Goal: Task Accomplishment & Management: Use online tool/utility

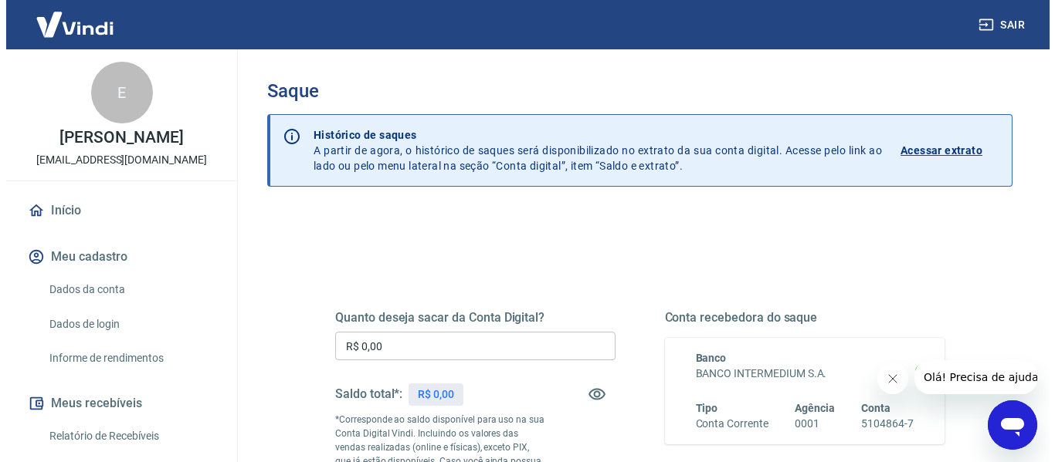
scroll to position [154, 0]
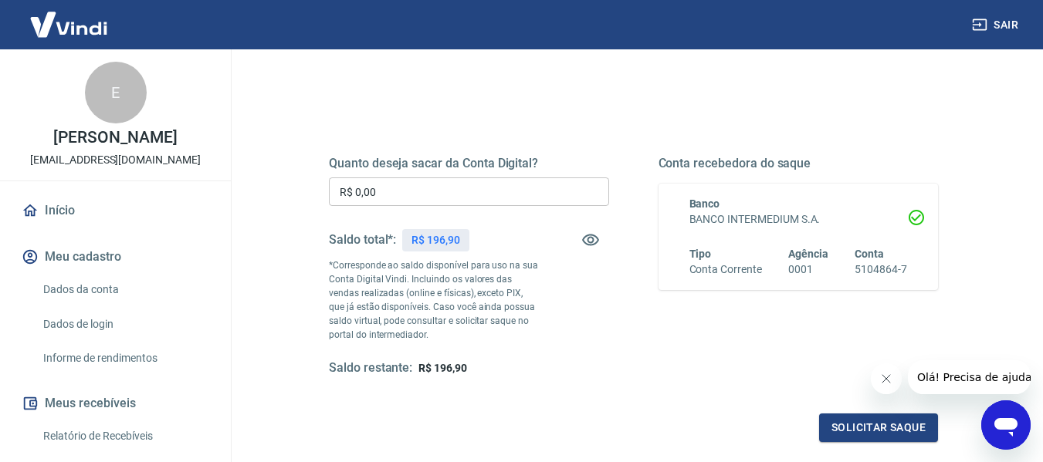
click at [469, 190] on input "R$ 0,00" at bounding box center [469, 192] width 280 height 29
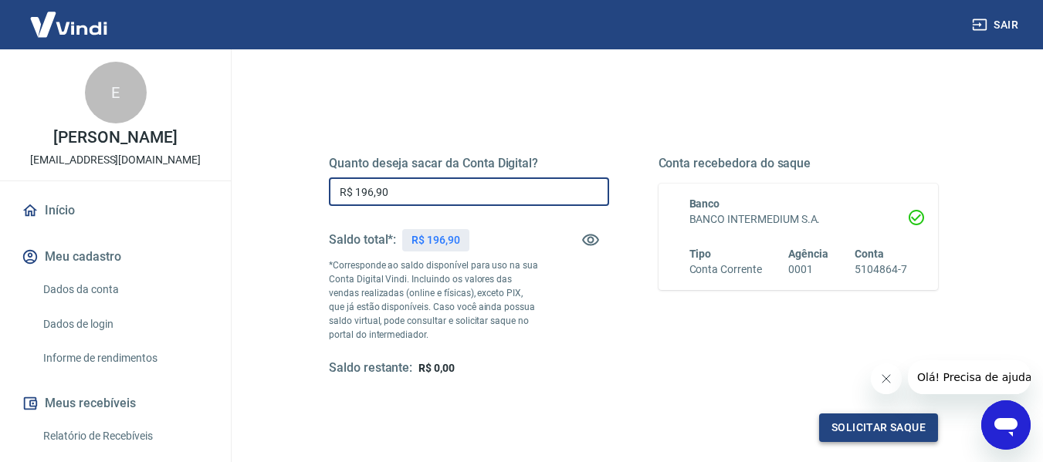
type input "R$ 196,90"
click at [852, 435] on button "Solicitar saque" at bounding box center [878, 428] width 119 height 29
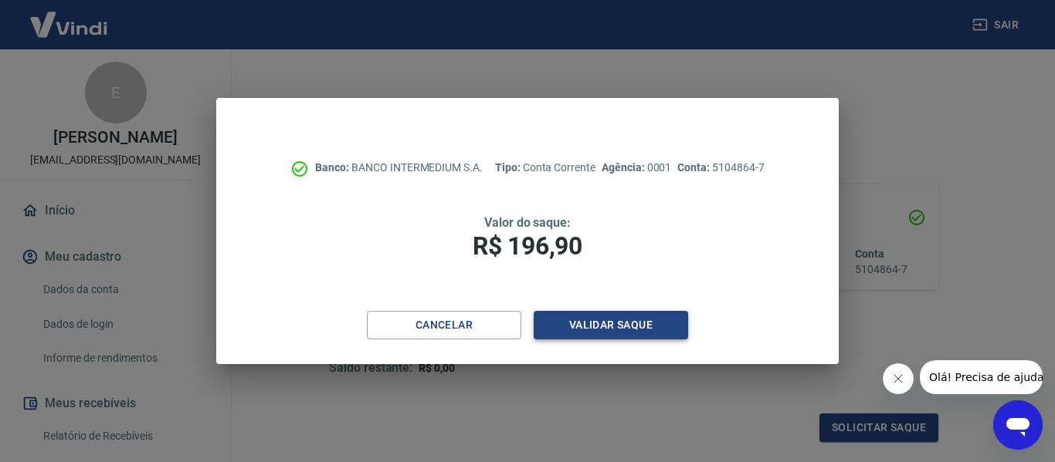
click at [592, 324] on button "Validar saque" at bounding box center [610, 325] width 154 height 29
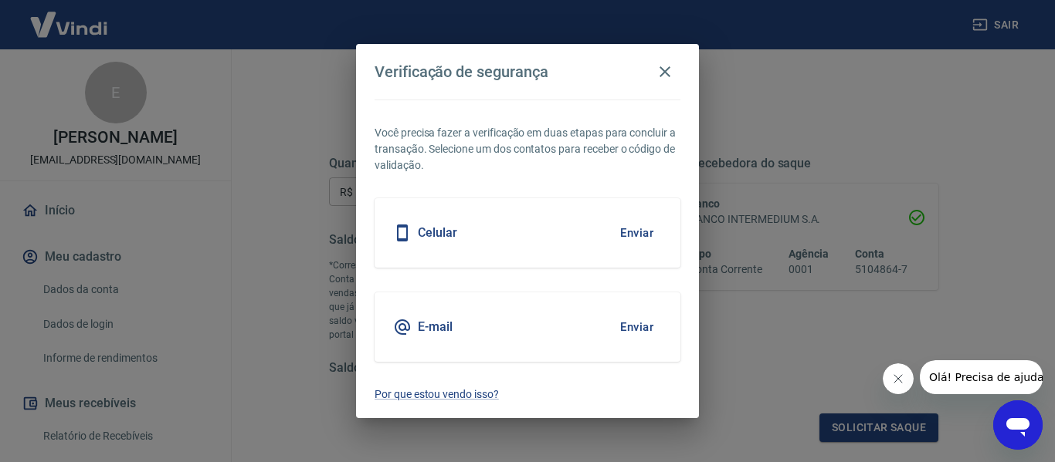
drag, startPoint x: 511, startPoint y: 239, endPoint x: 555, endPoint y: 228, distance: 45.5
click at [511, 237] on div "Celular Enviar" at bounding box center [527, 232] width 306 height 69
click at [629, 232] on button "Enviar" at bounding box center [636, 233] width 50 height 32
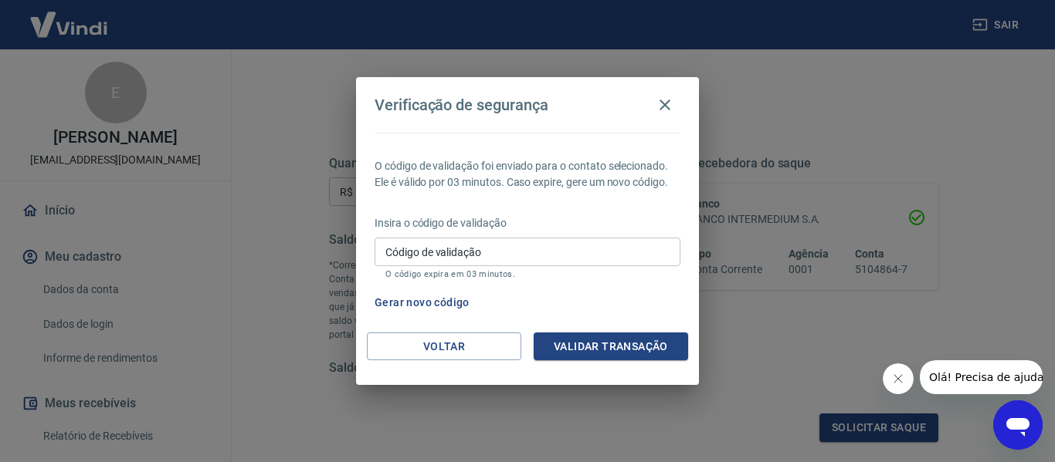
click at [510, 256] on input "Código de validação" at bounding box center [527, 252] width 306 height 29
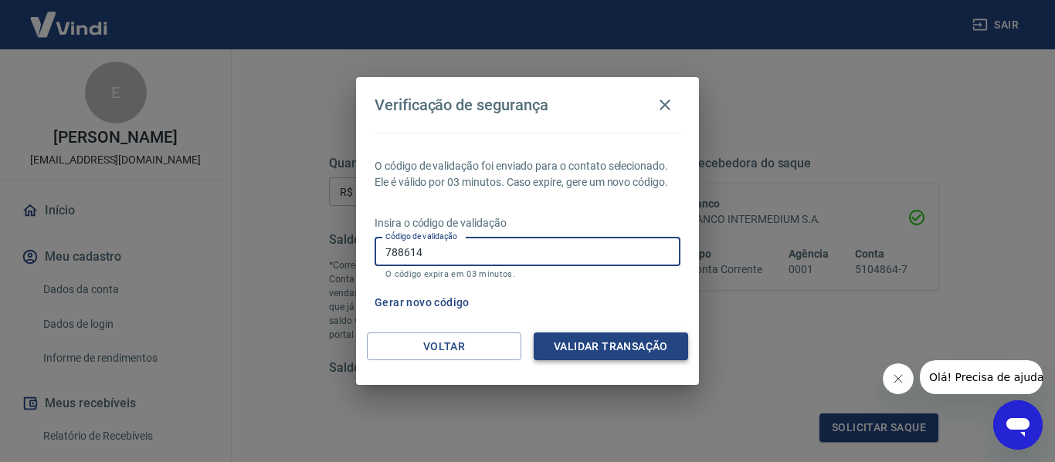
type input "788614"
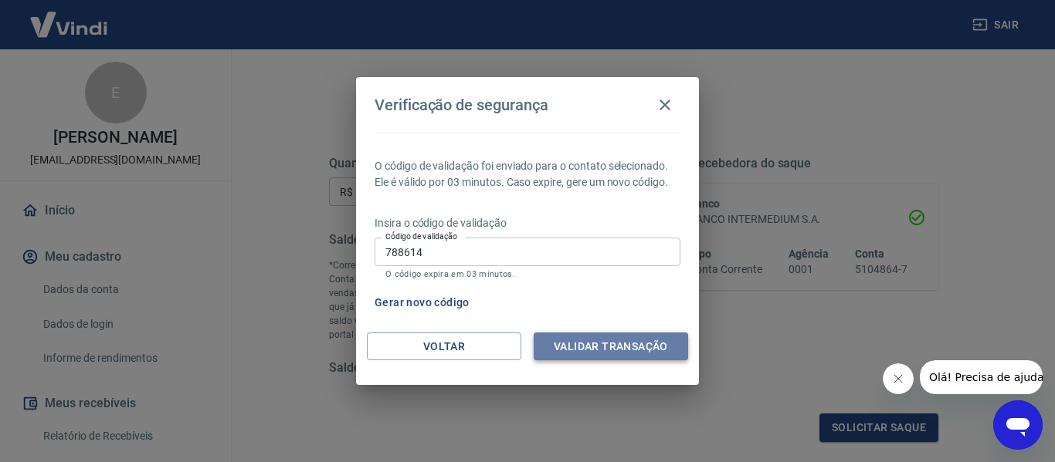
click at [597, 341] on button "Validar transação" at bounding box center [610, 347] width 154 height 29
